Goal: Task Accomplishment & Management: Manage account settings

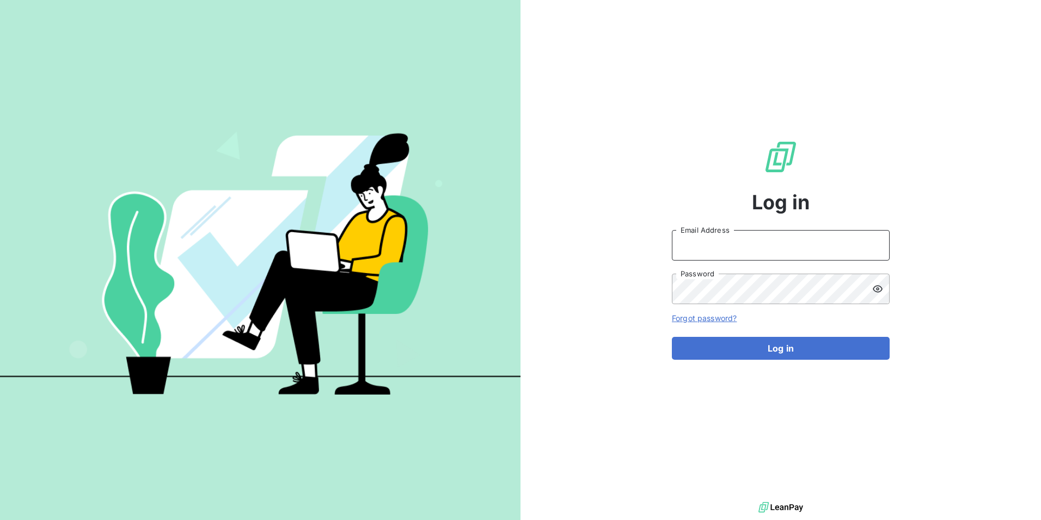
click at [749, 242] on input "Email Address" at bounding box center [781, 245] width 218 height 30
type input "[EMAIL_ADDRESS][DOMAIN_NAME]"
click at [876, 289] on icon at bounding box center [877, 288] width 11 height 11
click at [885, 291] on div at bounding box center [880, 288] width 17 height 30
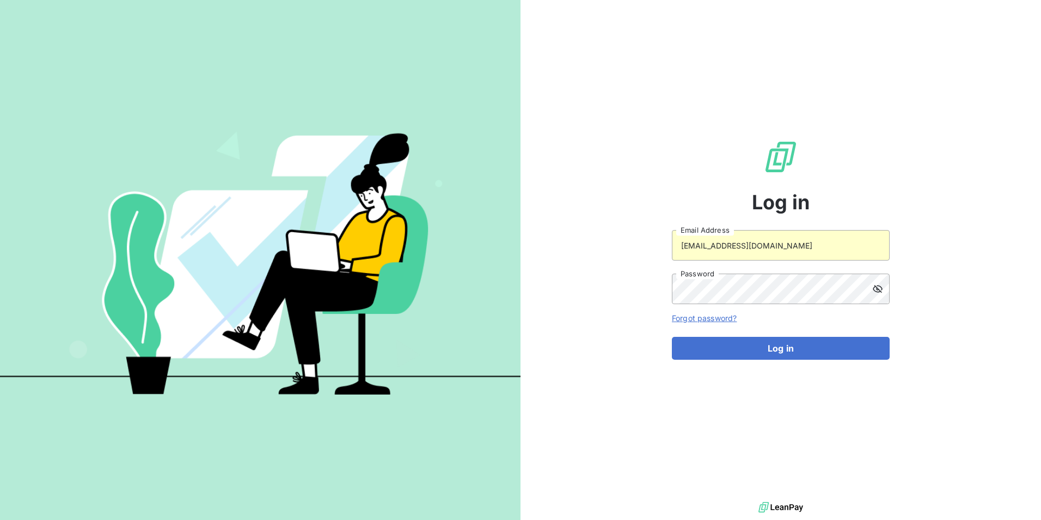
click at [885, 291] on div at bounding box center [880, 288] width 17 height 30
click at [798, 352] on button "Log in" at bounding box center [781, 348] width 218 height 23
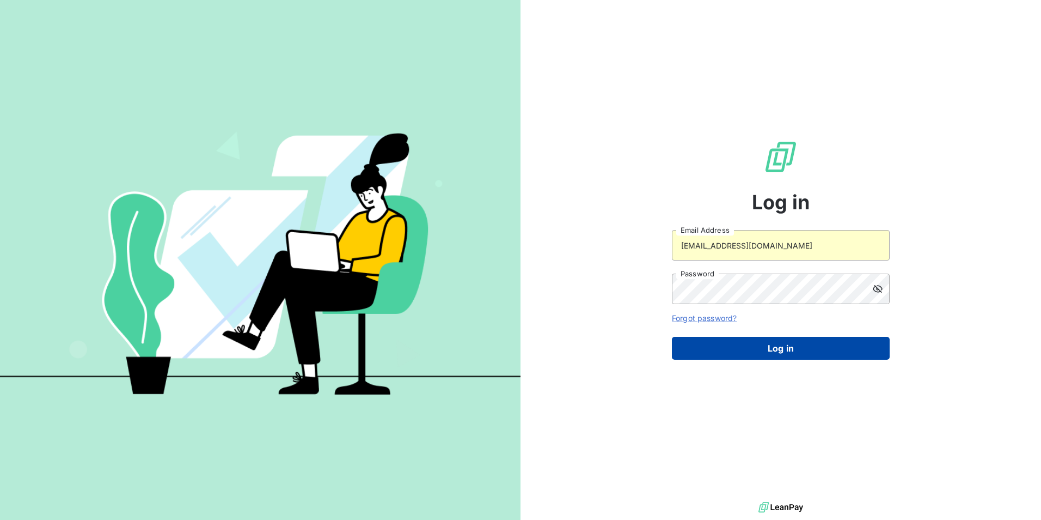
click at [798, 352] on button "Log in" at bounding box center [781, 348] width 218 height 23
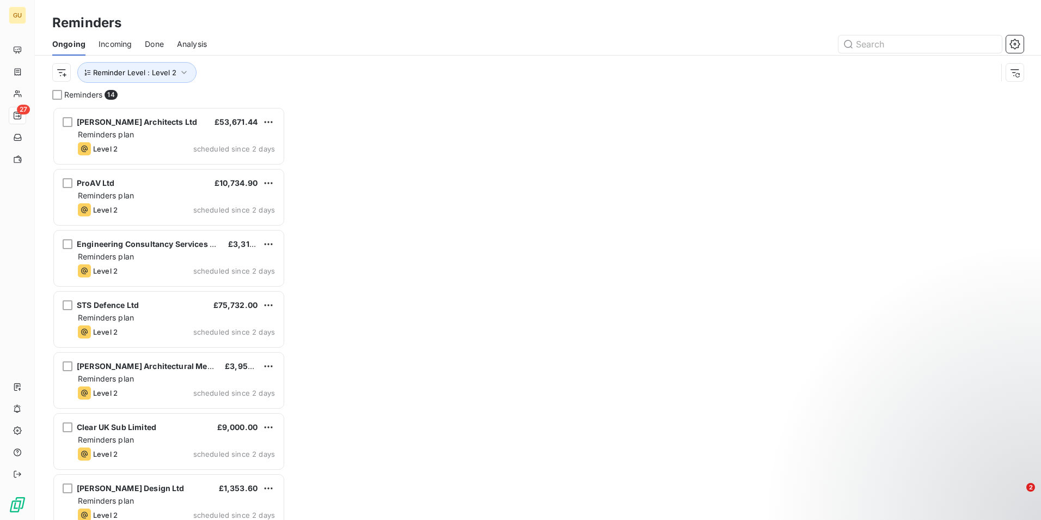
scroll to position [405, 225]
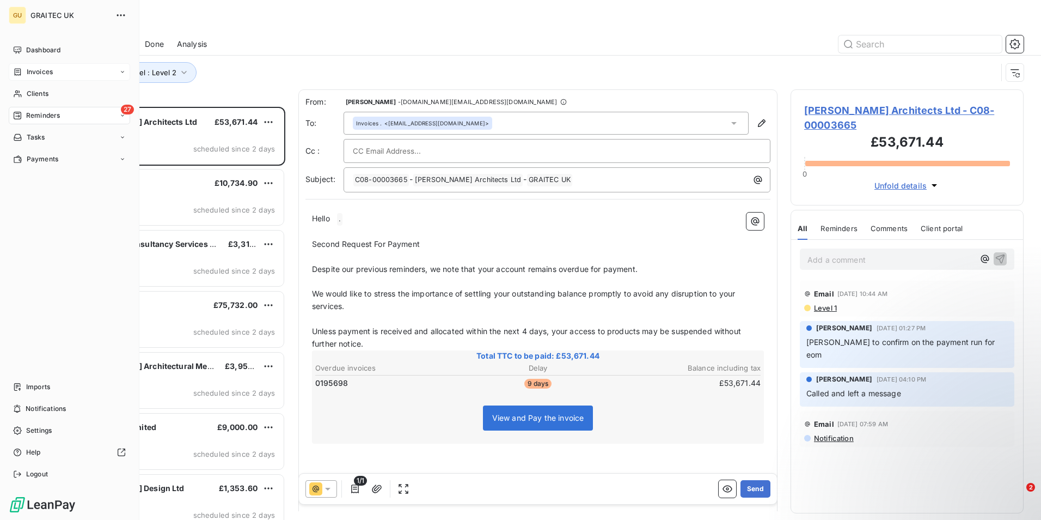
click at [22, 70] on icon at bounding box center [17, 72] width 9 height 9
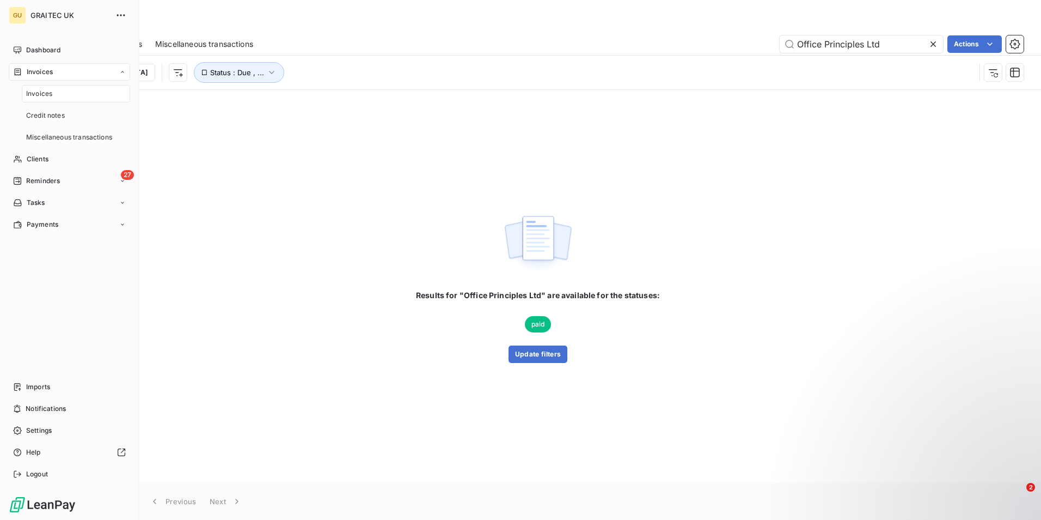
click at [60, 89] on div "Invoices" at bounding box center [76, 93] width 108 height 17
click at [30, 153] on div "Clients" at bounding box center [69, 158] width 121 height 17
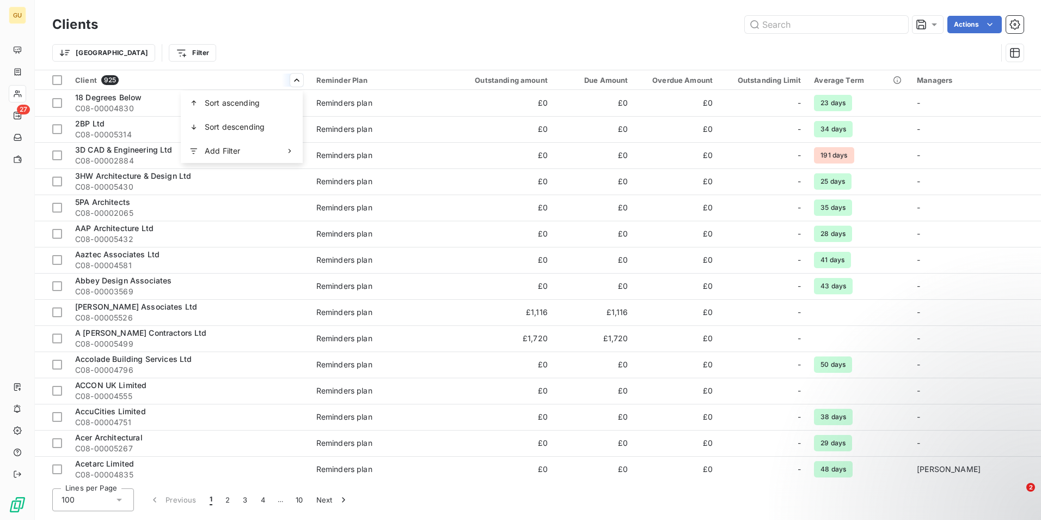
click at [124, 76] on html "GU 27 Clients Actions Trier Filter Client 925 Reminder Plan Outstanding amount …" at bounding box center [520, 260] width 1041 height 520
click at [784, 28] on input "text" at bounding box center [826, 24] width 163 height 17
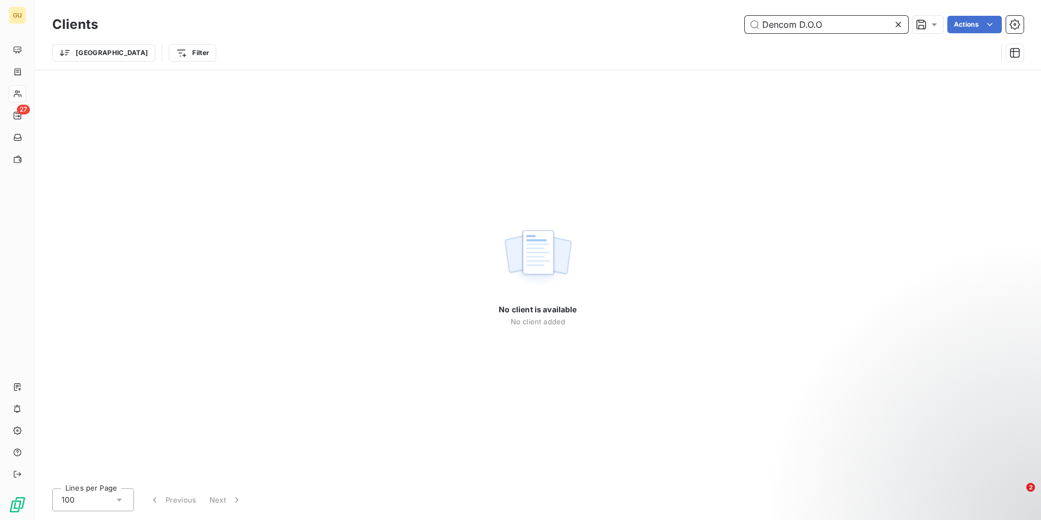
type input "Dencom D.O.O"
